Goal: Navigation & Orientation: Find specific page/section

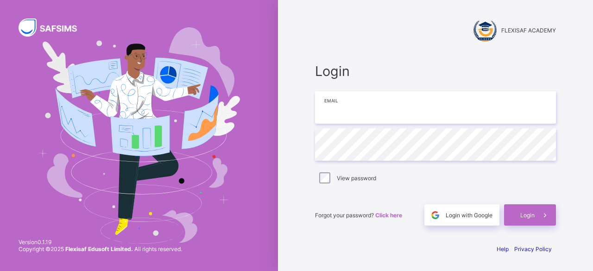
click at [437, 119] on input "email" at bounding box center [435, 107] width 241 height 32
click at [370, 111] on input "email" at bounding box center [435, 107] width 241 height 32
click at [352, 110] on input "email" at bounding box center [435, 107] width 241 height 32
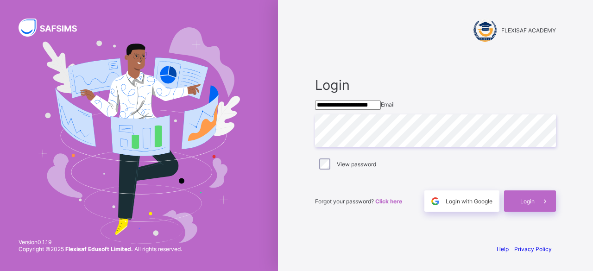
type input "**********"
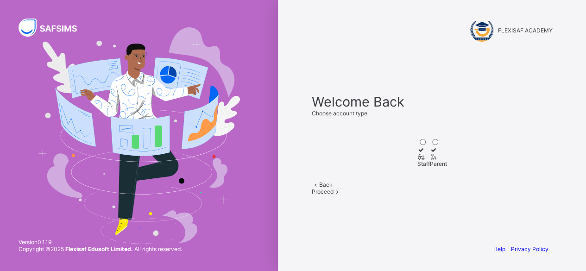
click at [314, 125] on div "Welcome Back Choose account type Staff Parent Back Proceed" at bounding box center [431, 144] width 259 height 184
click at [417, 160] on div at bounding box center [423, 156] width 13 height 7
click at [341, 195] on span at bounding box center [337, 191] width 8 height 7
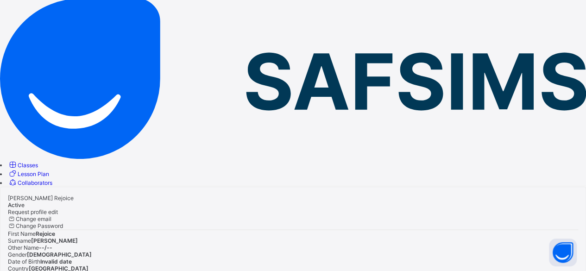
scroll to position [50, 0]
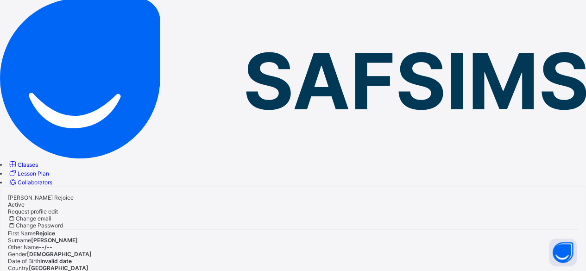
click at [38, 161] on span "Classes" at bounding box center [28, 164] width 20 height 7
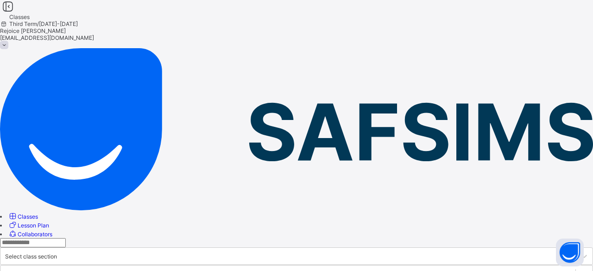
click at [49, 222] on span "Lesson Plan" at bounding box center [33, 225] width 31 height 7
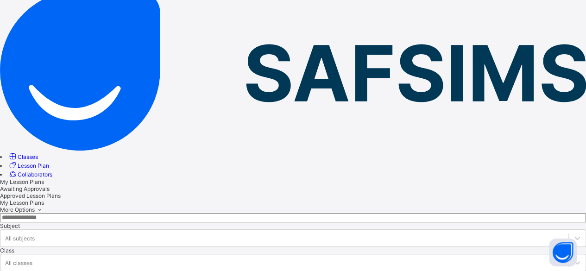
scroll to position [53, 0]
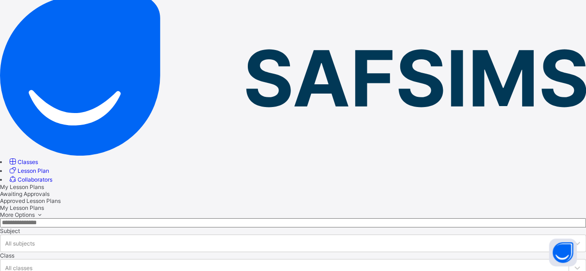
click at [199, 190] on div "Awaiting Approvals" at bounding box center [293, 193] width 586 height 7
click at [61, 197] on span "Approved Lesson Plans" at bounding box center [30, 200] width 61 height 7
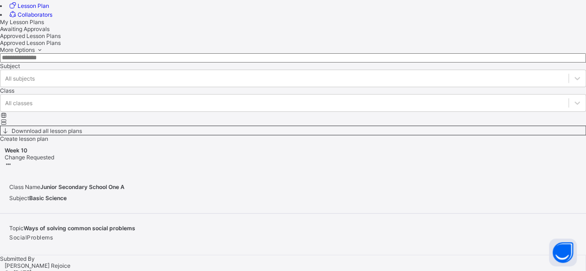
scroll to position [221, 0]
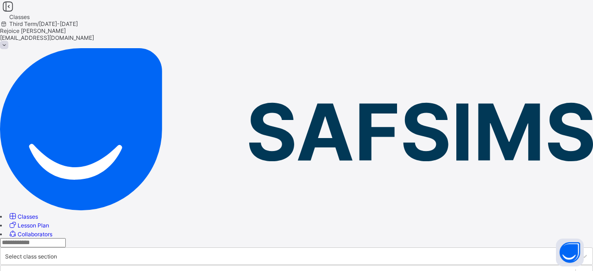
click at [50, 231] on span "Collaborators" at bounding box center [35, 234] width 35 height 7
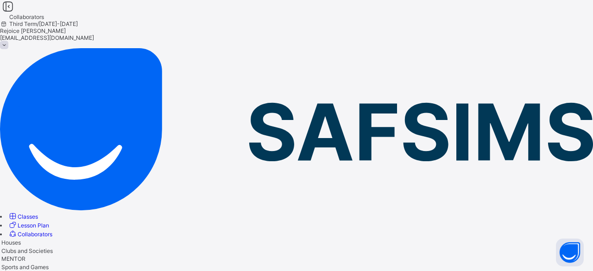
click at [21, 239] on span "Houses" at bounding box center [10, 242] width 19 height 7
